Goal: Task Accomplishment & Management: Manage account settings

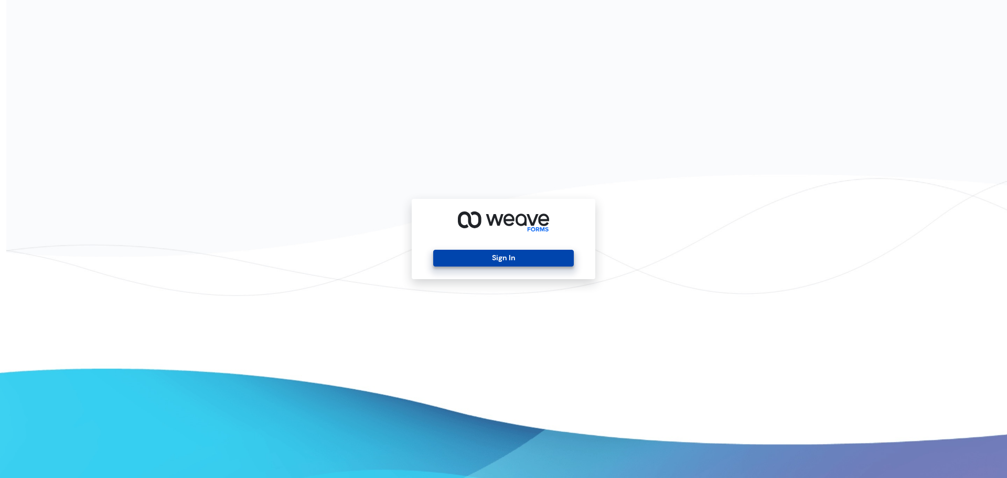
click at [557, 257] on button "Sign In" at bounding box center [503, 258] width 140 height 17
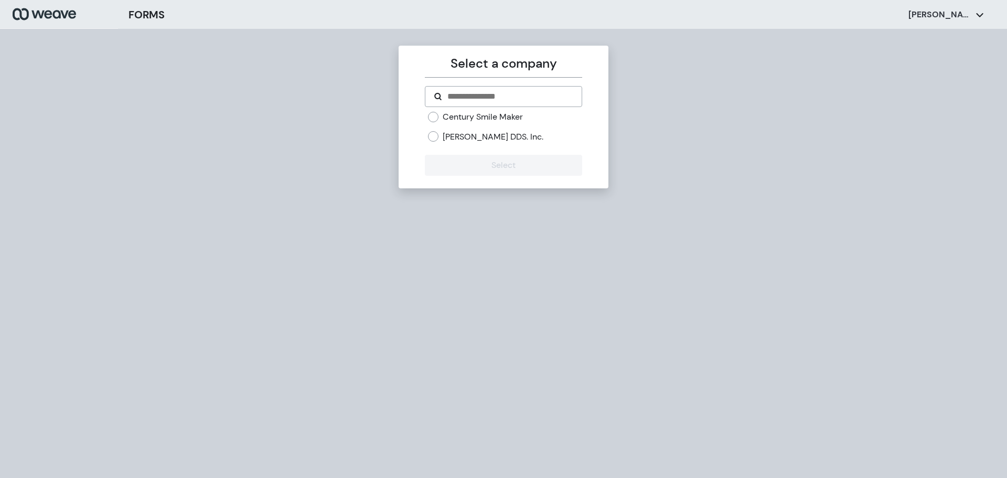
click at [518, 137] on label "[PERSON_NAME] DDS. Inc." at bounding box center [492, 137] width 101 height 12
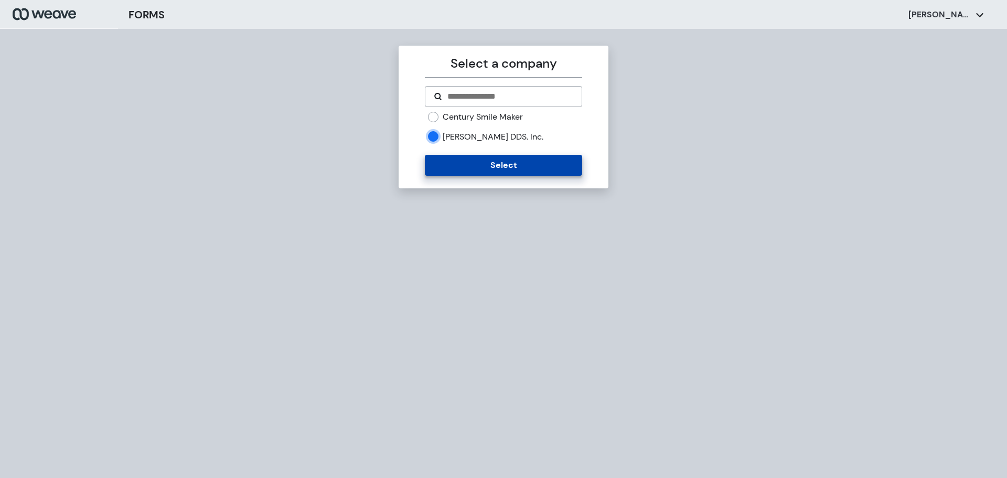
click at [477, 156] on button "Select" at bounding box center [503, 165] width 157 height 21
